Goal: Navigation & Orientation: Find specific page/section

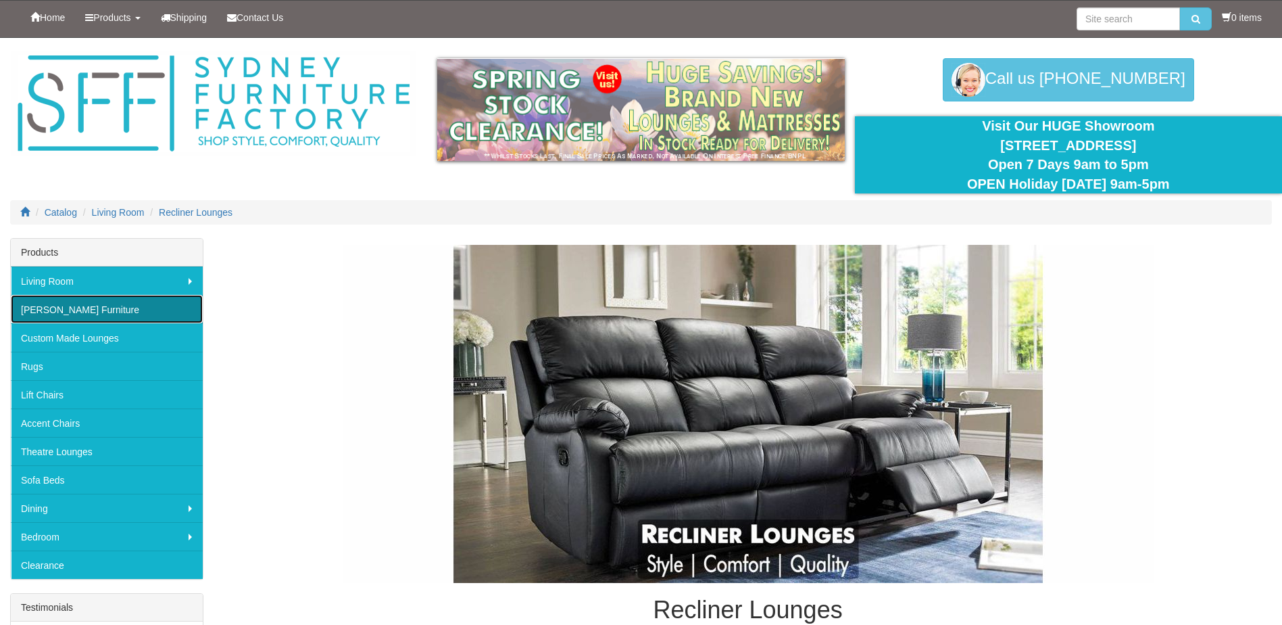
click at [73, 303] on link "[PERSON_NAME] Furniture" at bounding box center [107, 309] width 192 height 28
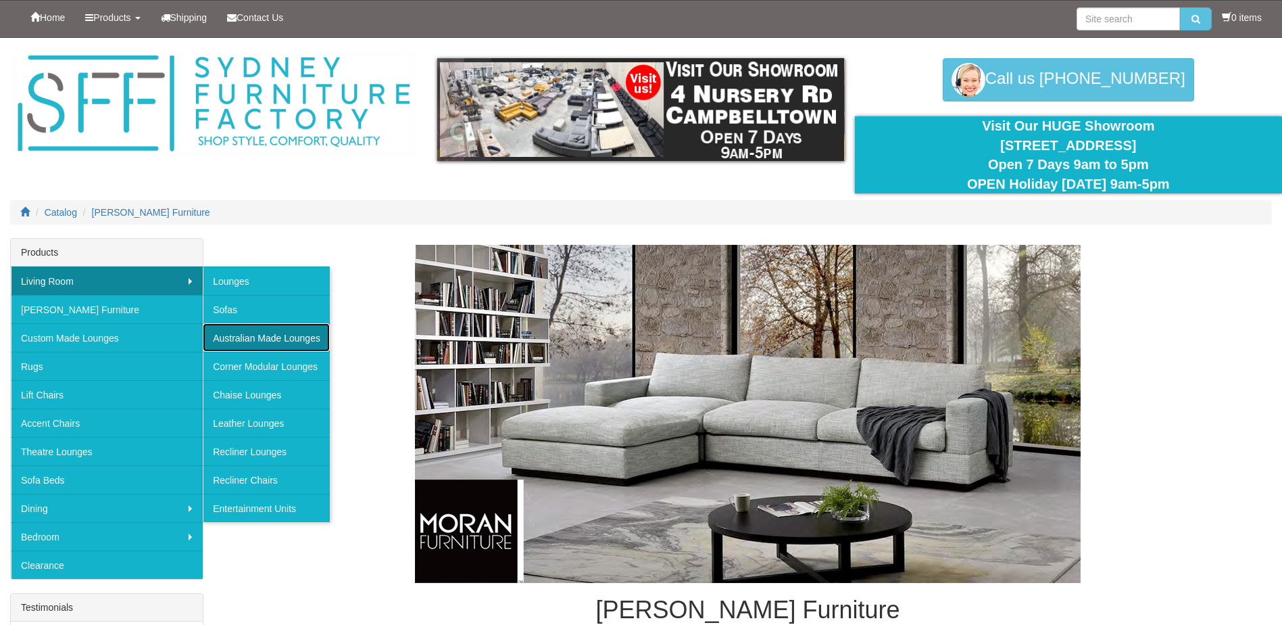
click at [270, 334] on link "Australian Made Lounges" at bounding box center [266, 337] width 127 height 28
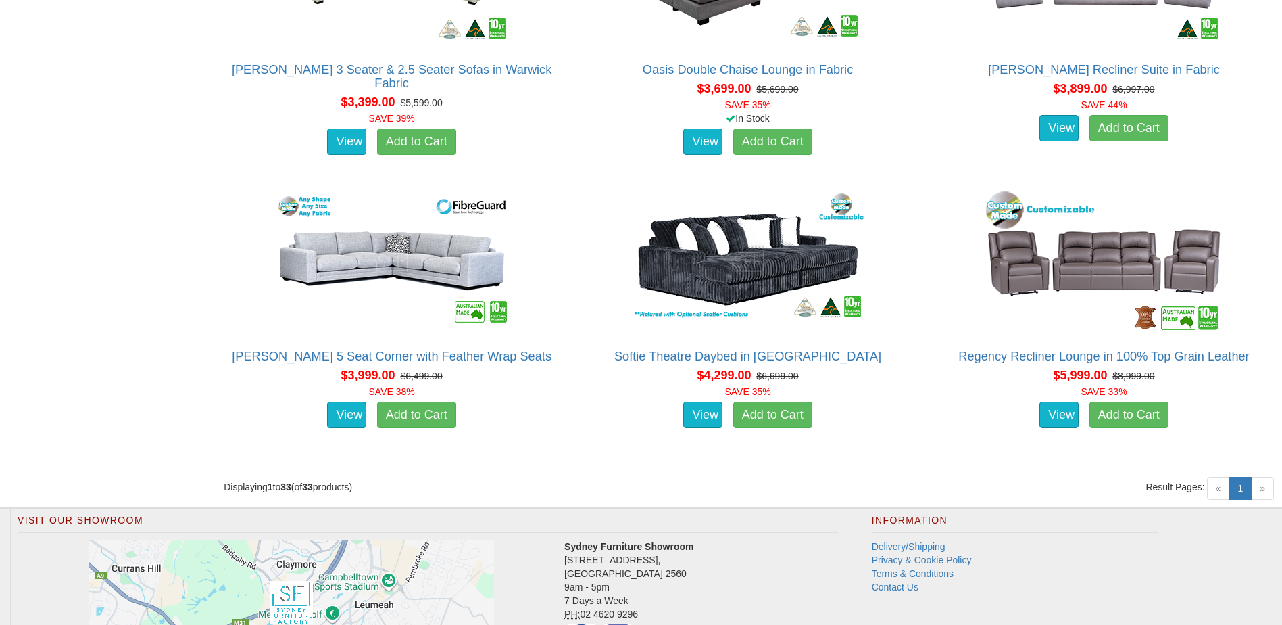
scroll to position [3735, 0]
